Goal: Information Seeking & Learning: Learn about a topic

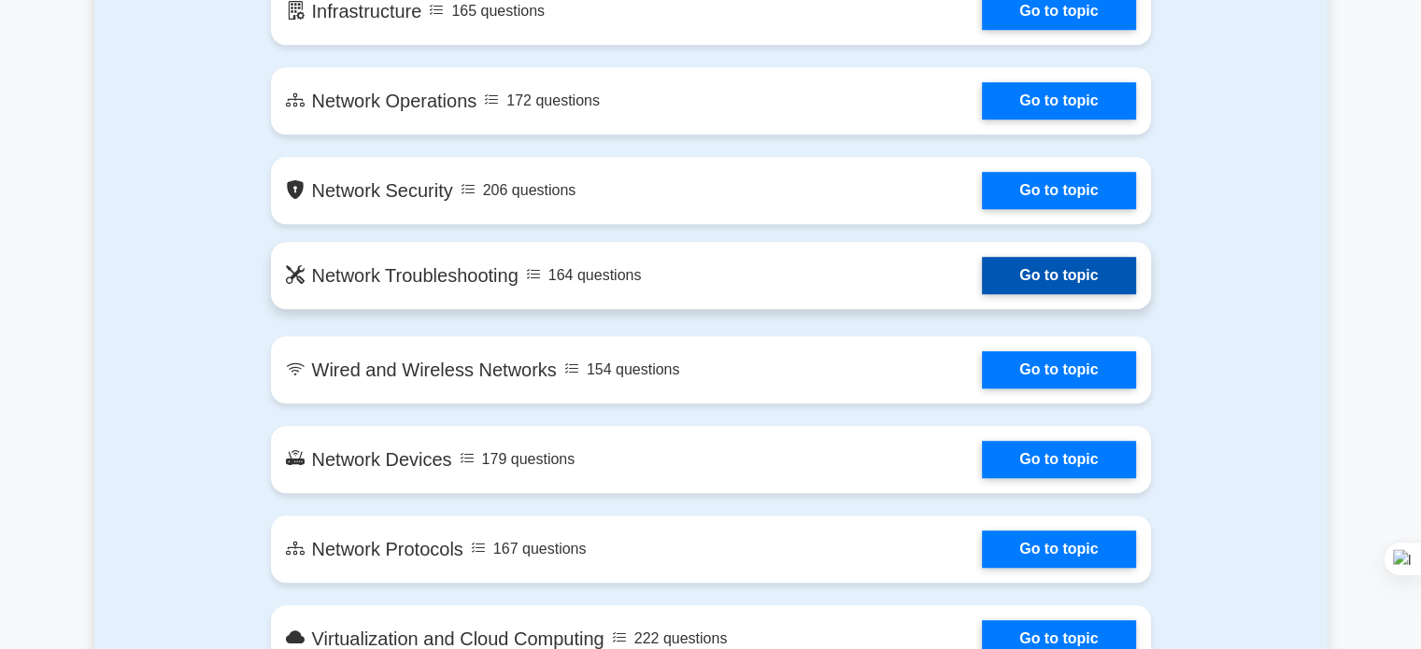
scroll to position [1308, 0]
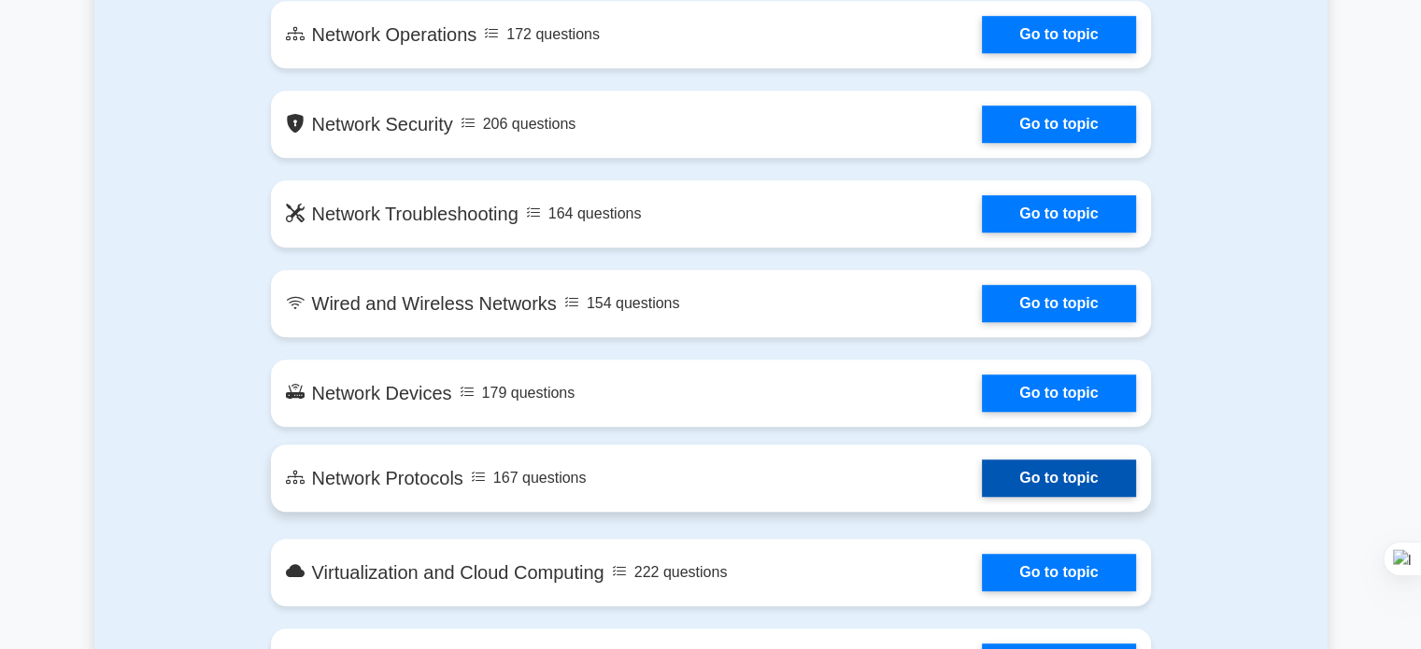
click at [982, 488] on link "Go to topic" at bounding box center [1058, 478] width 153 height 37
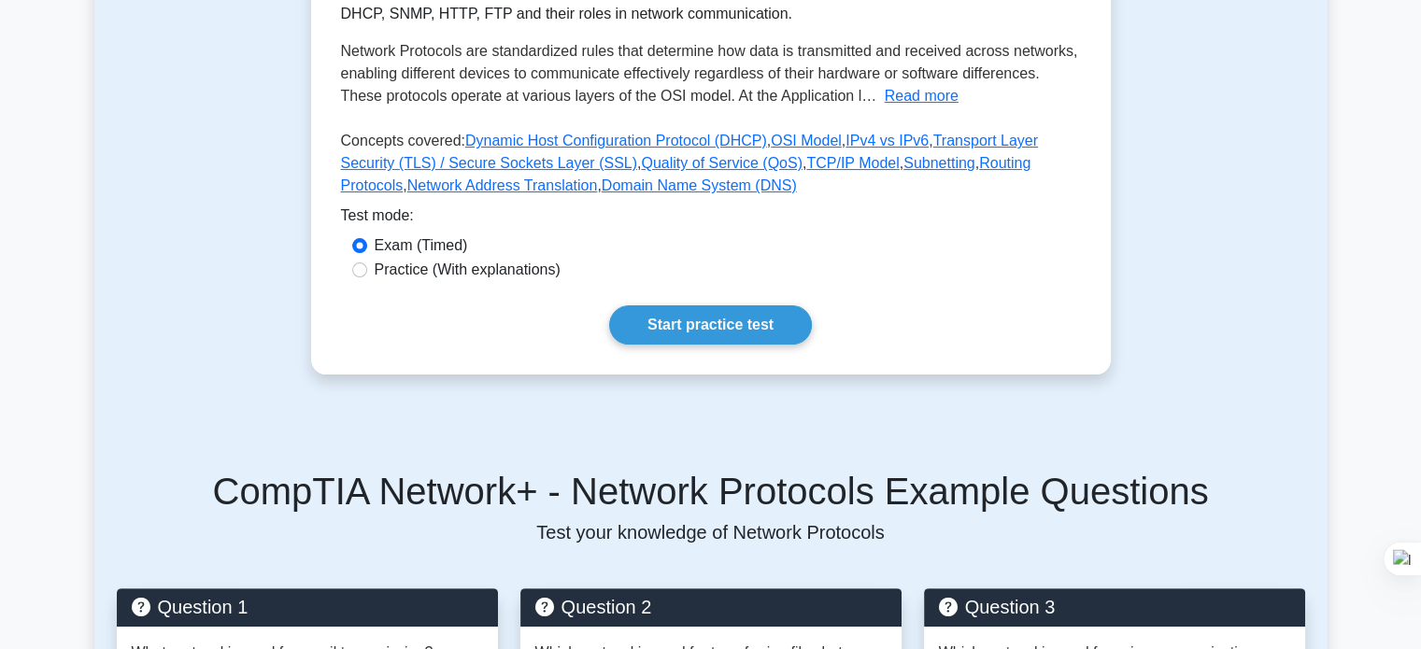
click at [590, 354] on div "Network Protocols Communication protocols in a network Understand how various n…" at bounding box center [711, 118] width 800 height 514
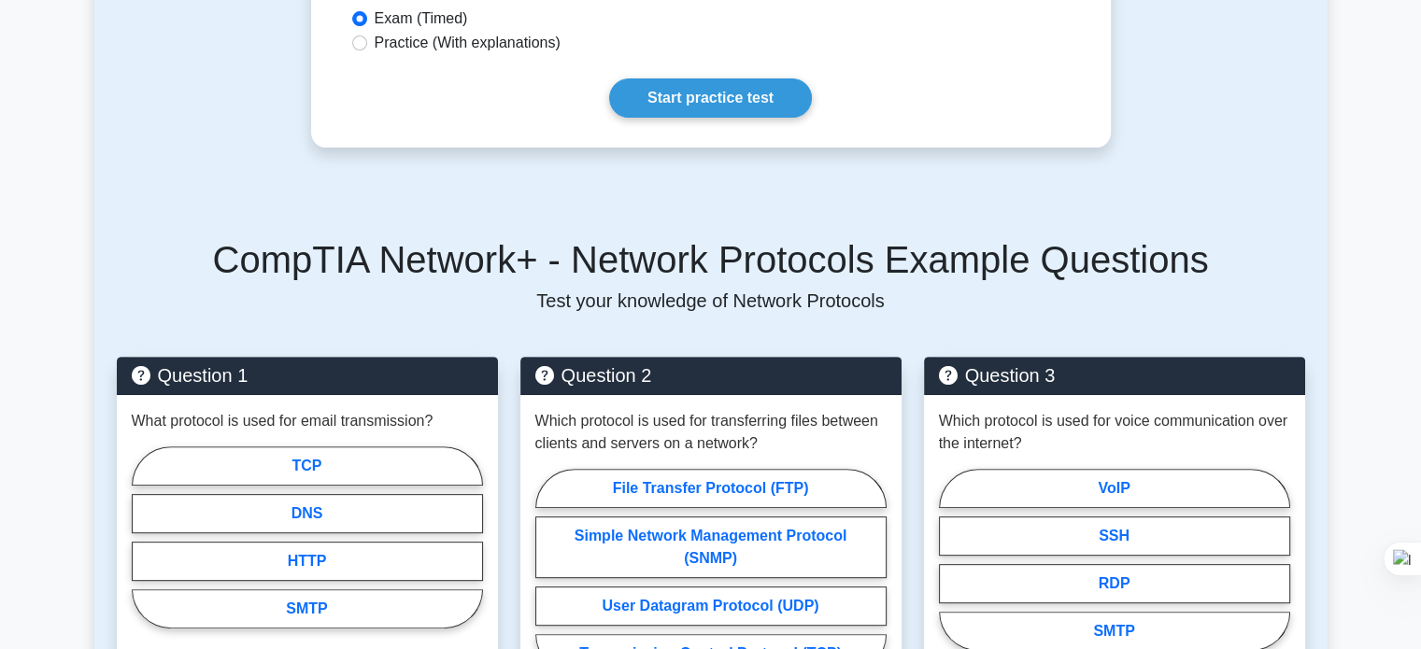
scroll to position [747, 0]
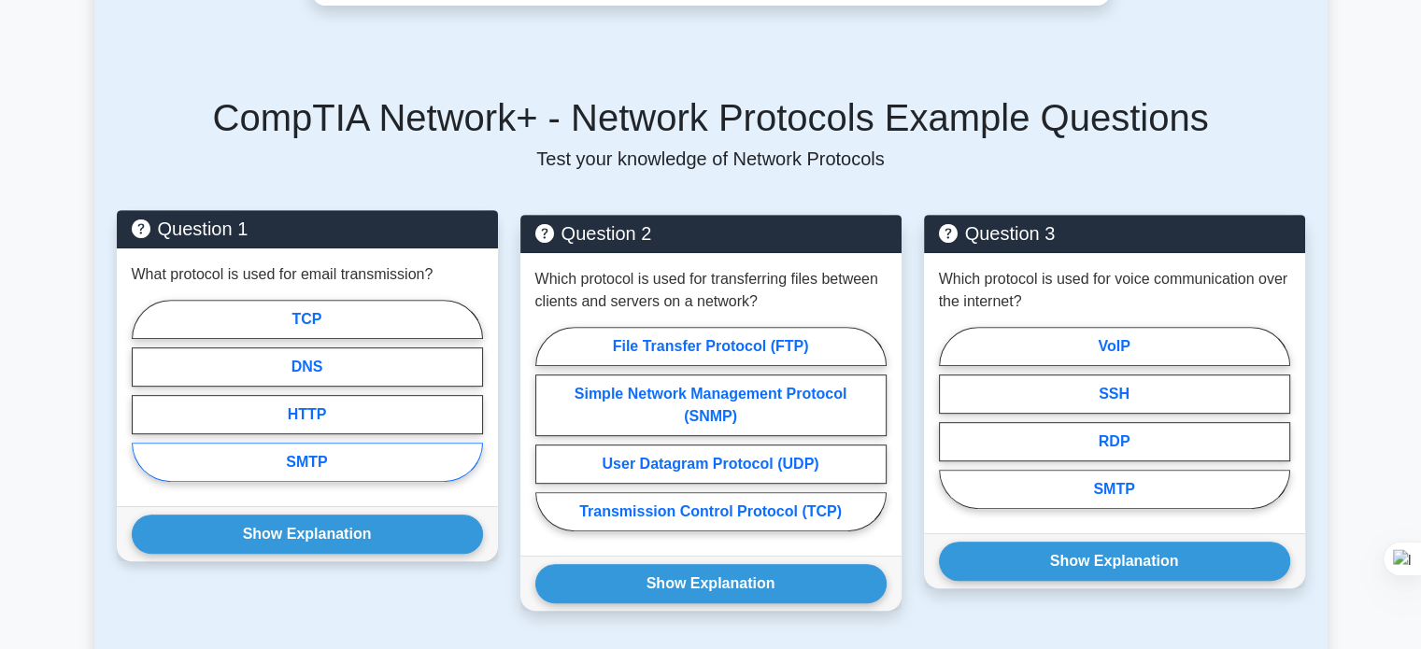
click at [322, 468] on label "SMTP" at bounding box center [307, 462] width 351 height 39
click at [144, 403] on input "SMTP" at bounding box center [138, 397] width 12 height 12
radio input "true"
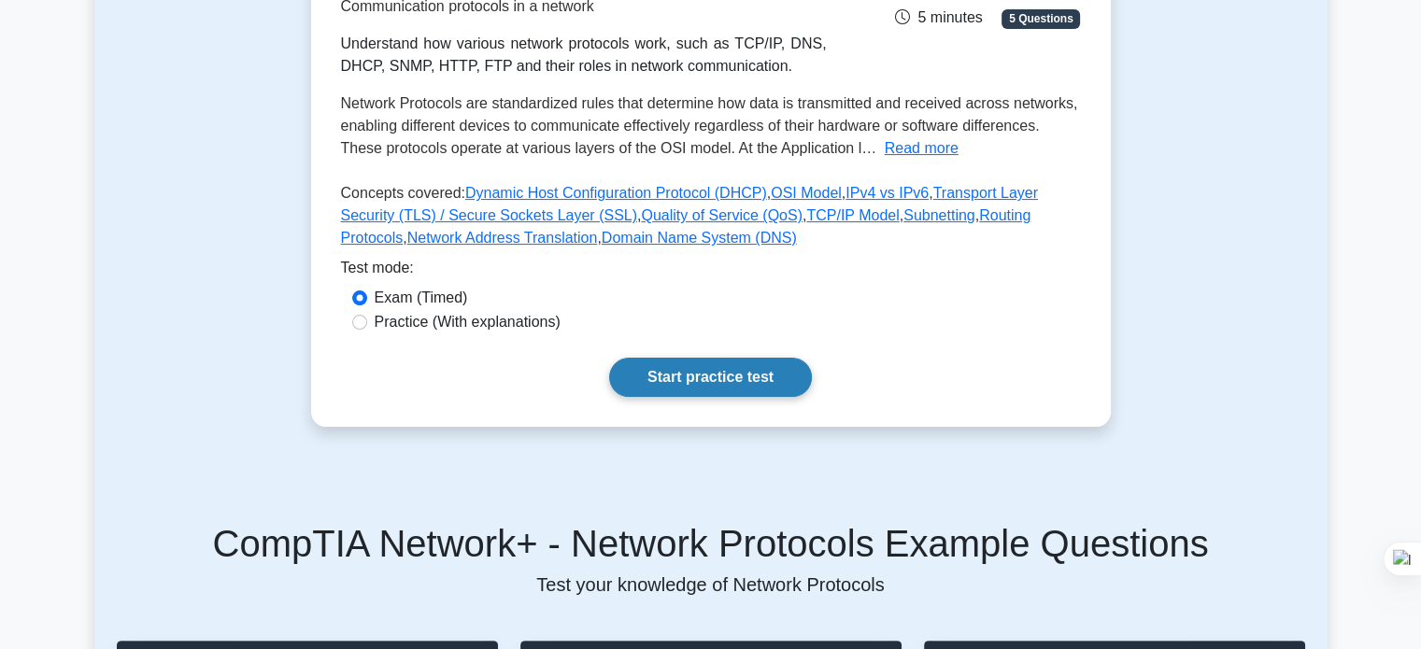
scroll to position [280, 0]
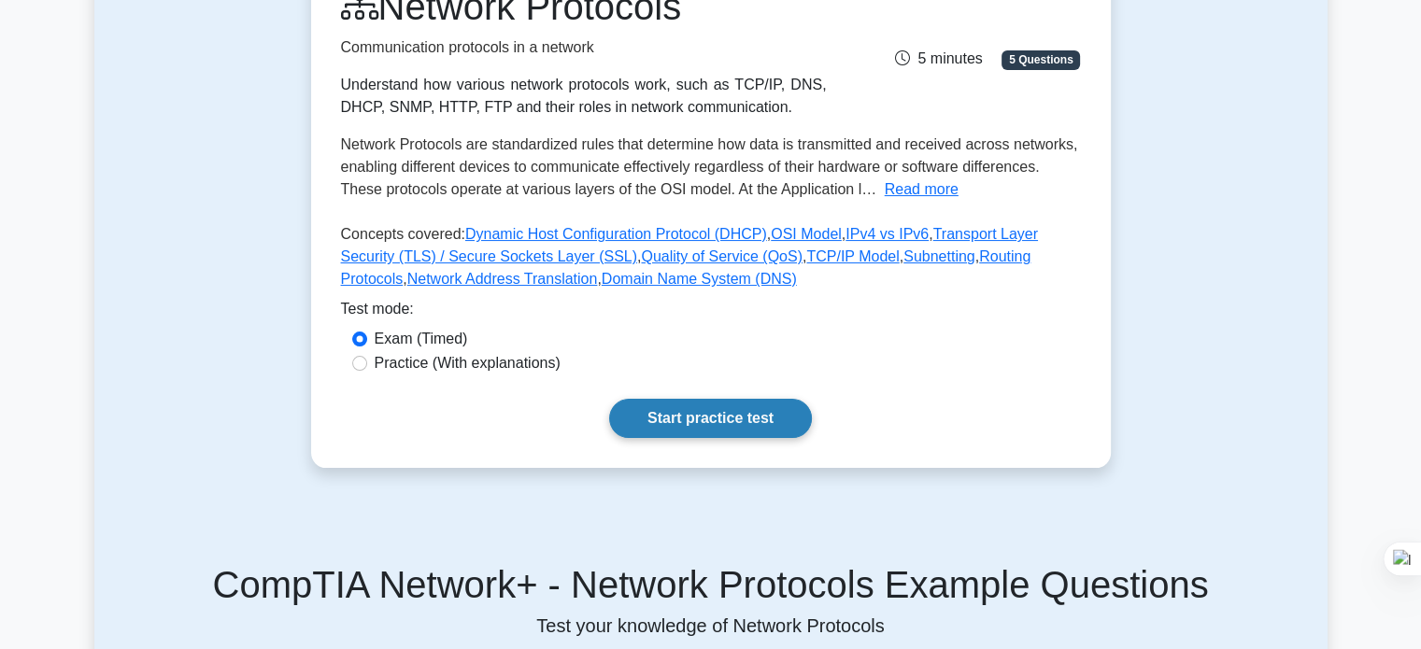
click at [699, 428] on link "Start practice test" at bounding box center [710, 418] width 203 height 39
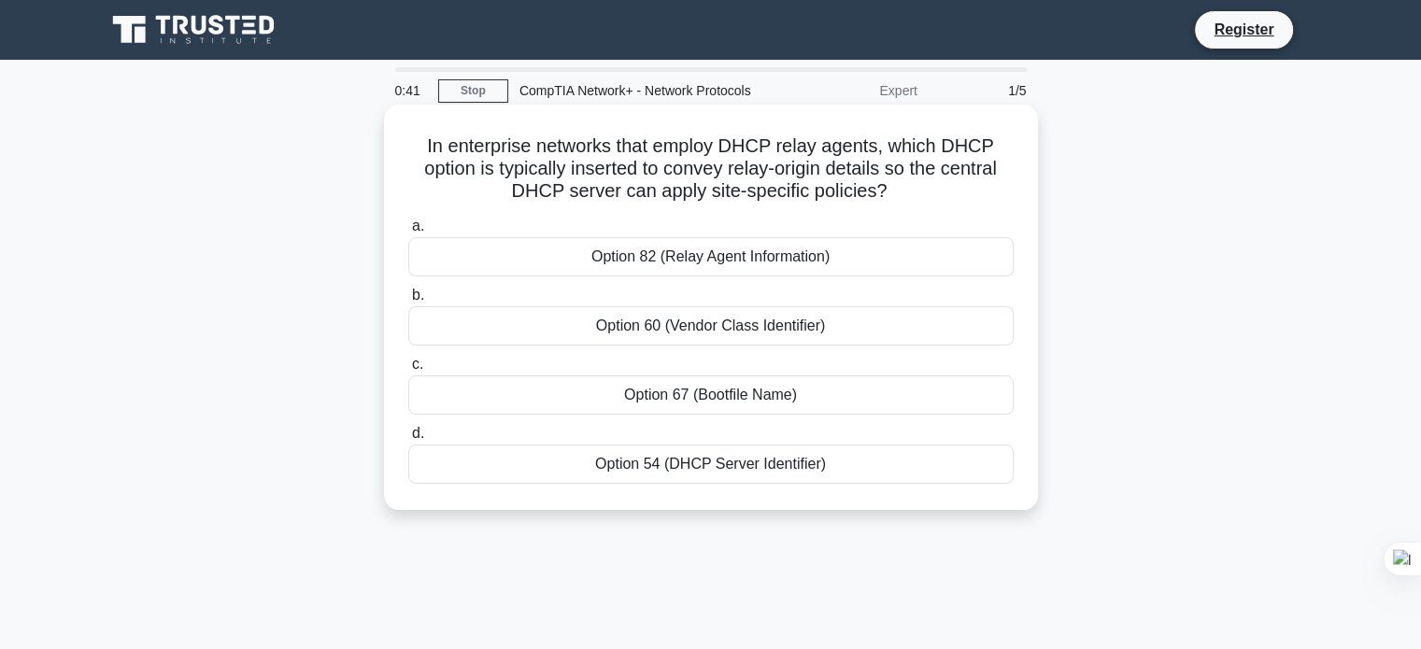
click at [619, 470] on div "Option 54 (DHCP Server Identifier)" at bounding box center [710, 464] width 605 height 39
click at [408, 440] on input "d. Option 54 (DHCP Server Identifier)" at bounding box center [408, 434] width 0 height 12
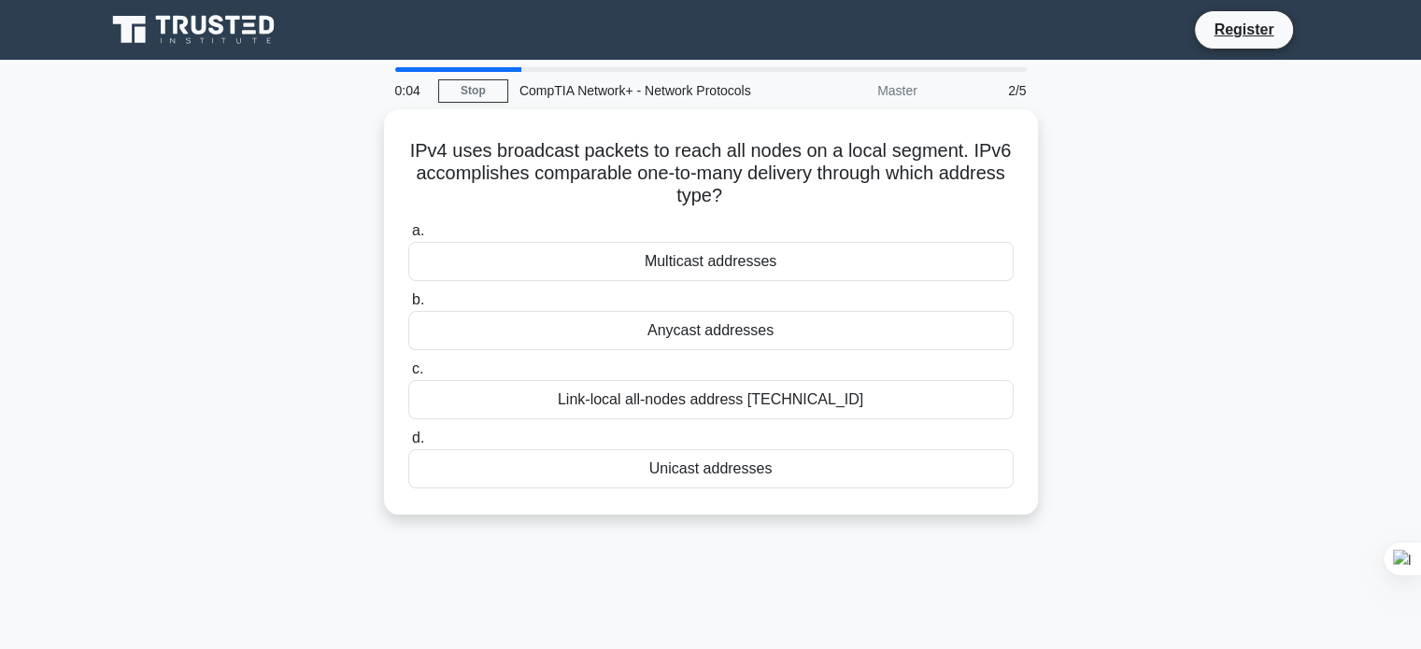
click at [677, 572] on div "0:04 Stop CompTIA Network+ - Network Protocols Master 2/5 IPv4 uses broadcast p…" at bounding box center [710, 534] width 1233 height 934
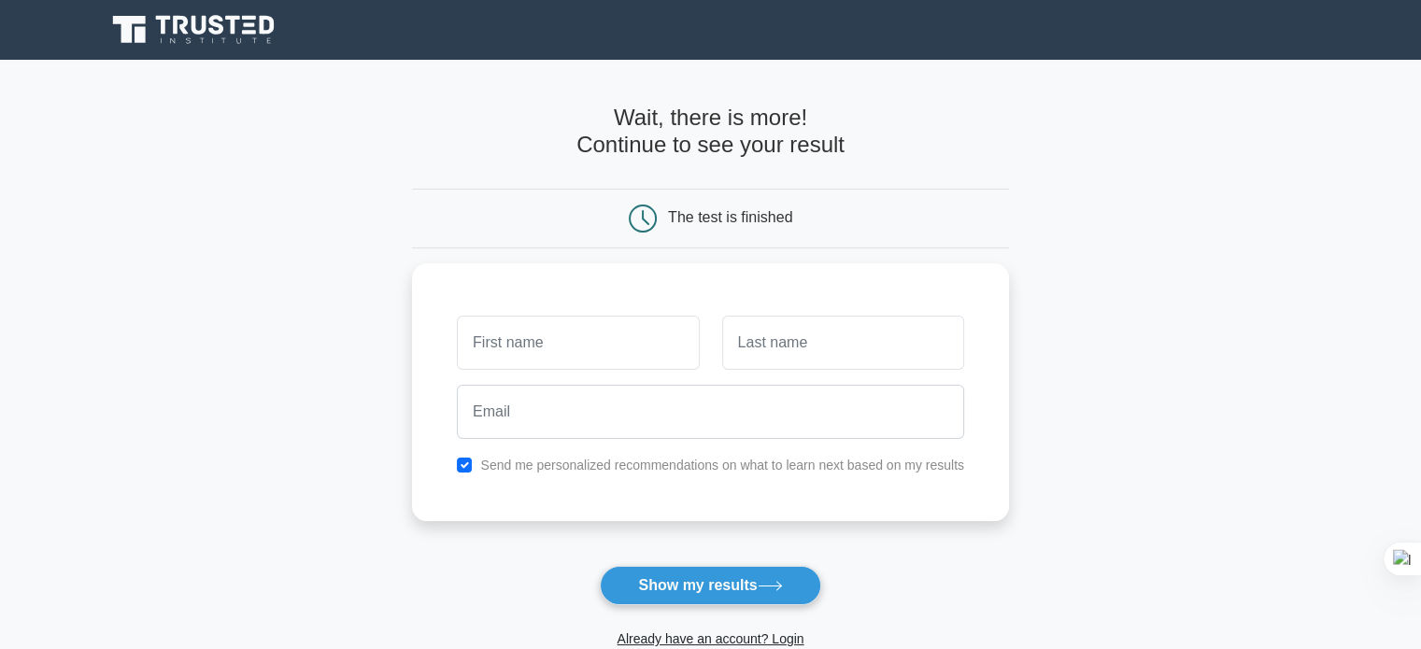
click at [420, 194] on div "The test is finished" at bounding box center [710, 219] width 597 height 60
click at [677, 226] on div "The test is finished" at bounding box center [711, 219] width 398 height 28
click at [707, 575] on button "Show my results" at bounding box center [710, 585] width 220 height 39
